Goal: Find specific page/section: Find specific page/section

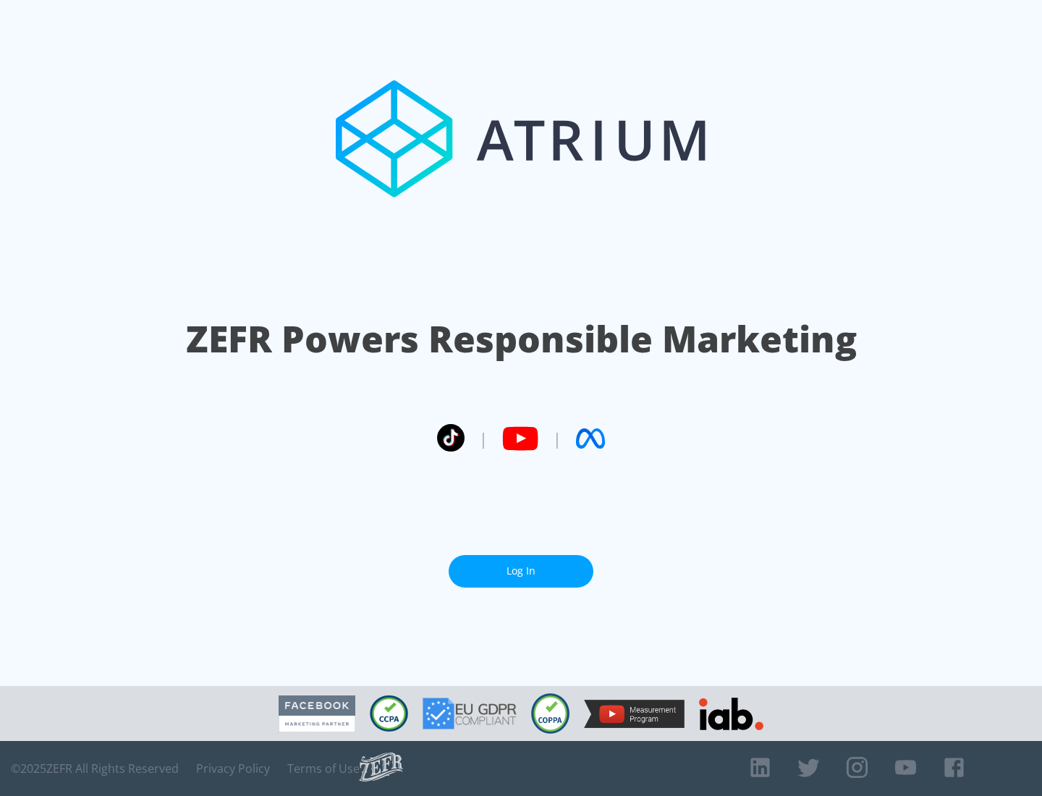
click at [521, 571] on link "Log In" at bounding box center [520, 571] width 145 height 33
